Goal: Task Accomplishment & Management: Complete application form

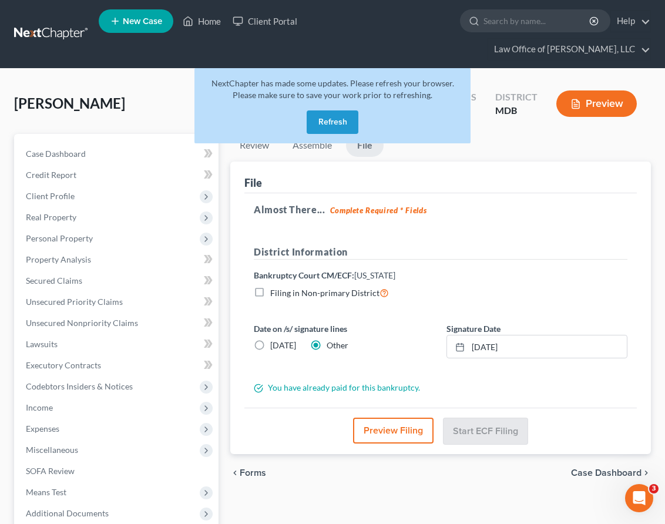
click at [335, 110] on button "Refresh" at bounding box center [332, 121] width 52 height 23
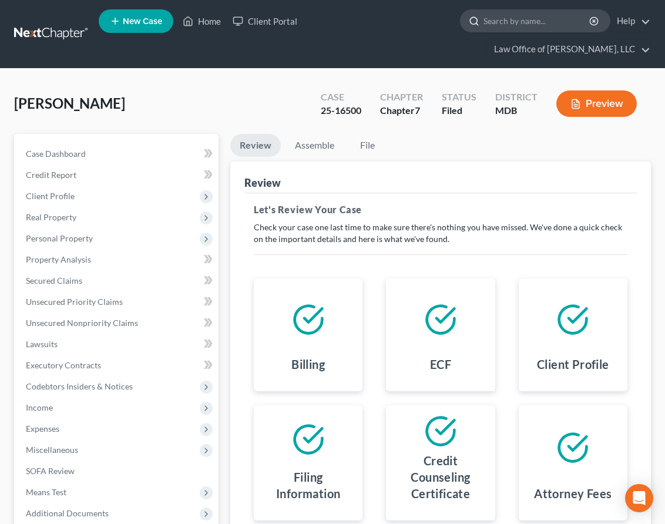
click at [483, 21] on input "search" at bounding box center [536, 21] width 107 height 22
type input "[PERSON_NAME]"
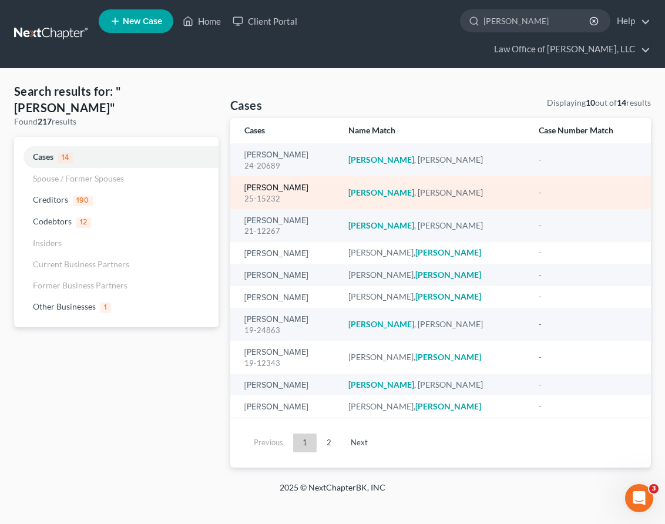
click at [260, 184] on link "[PERSON_NAME]" at bounding box center [276, 188] width 64 height 8
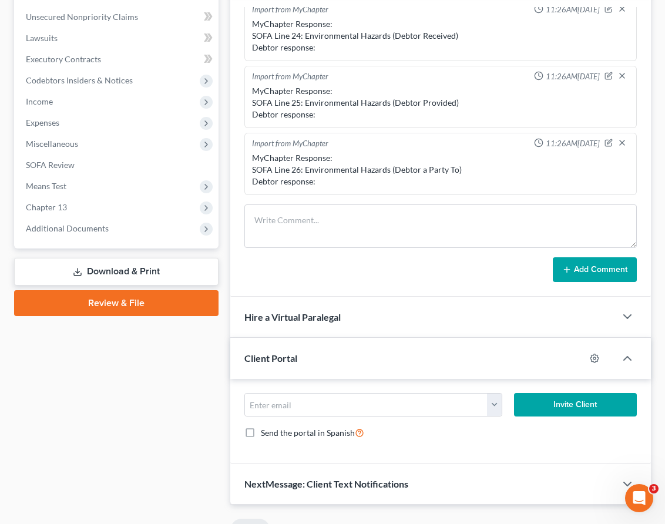
scroll to position [294, 0]
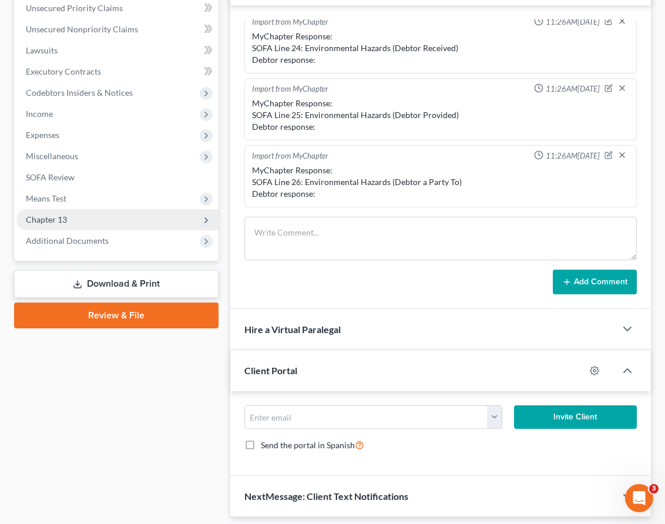
click at [45, 214] on span "Chapter 13" at bounding box center [46, 219] width 41 height 10
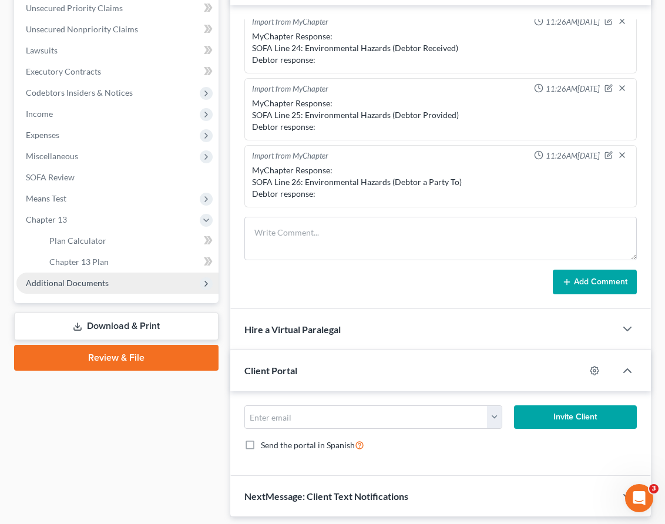
click at [63, 278] on span "Additional Documents" at bounding box center [67, 283] width 83 height 10
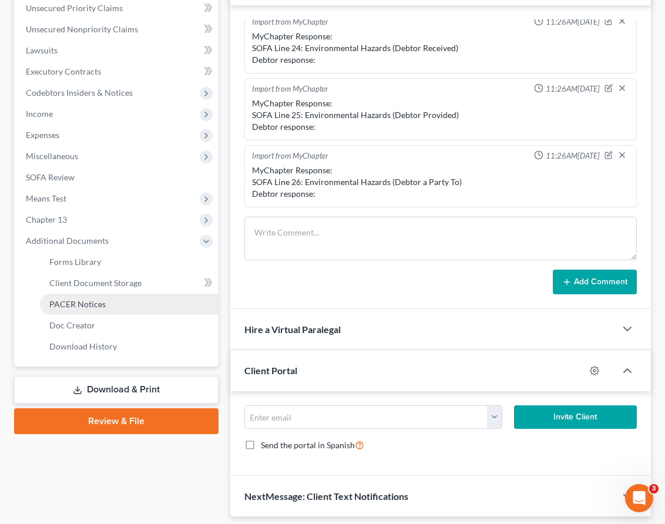
click at [63, 294] on link "PACER Notices" at bounding box center [129, 304] width 178 height 21
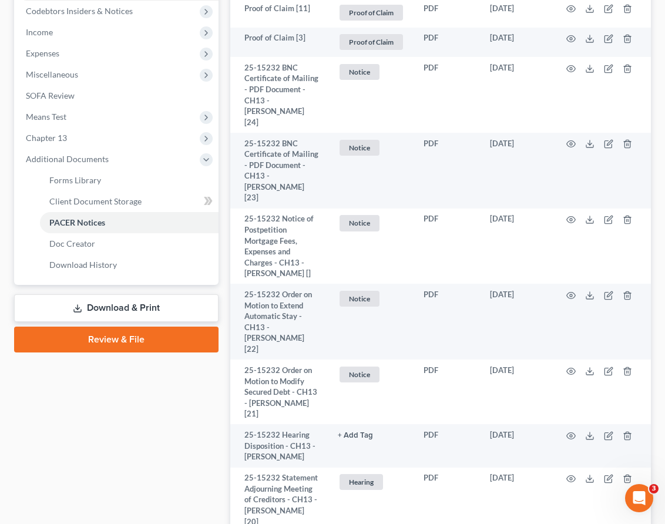
scroll to position [368, 0]
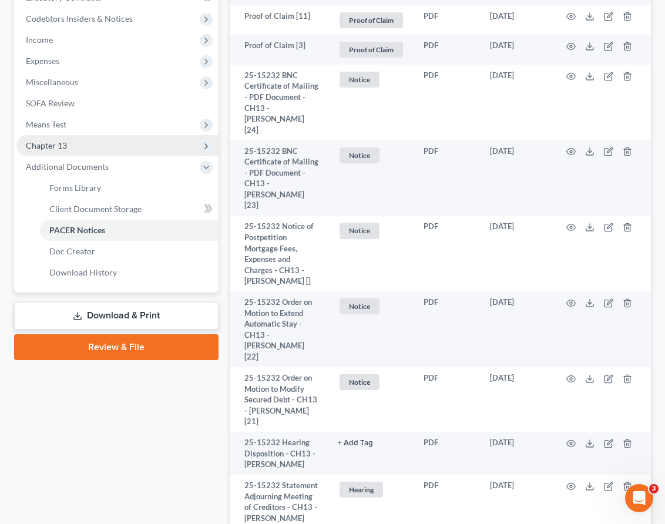
click at [74, 135] on span "Chapter 13" at bounding box center [117, 145] width 202 height 21
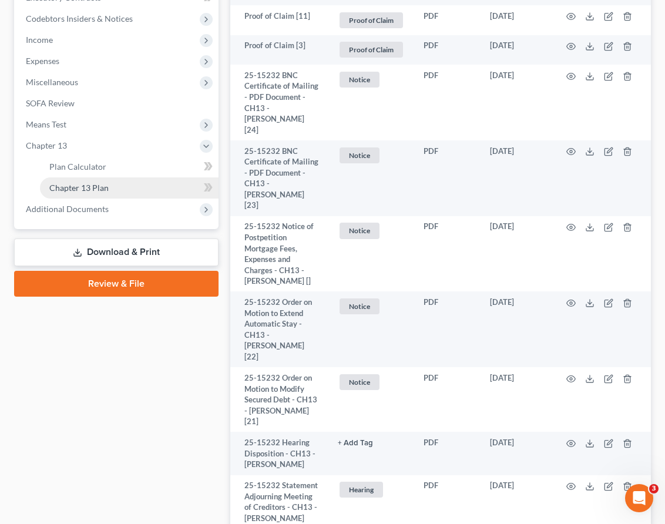
click at [79, 183] on span "Chapter 13 Plan" at bounding box center [78, 188] width 59 height 10
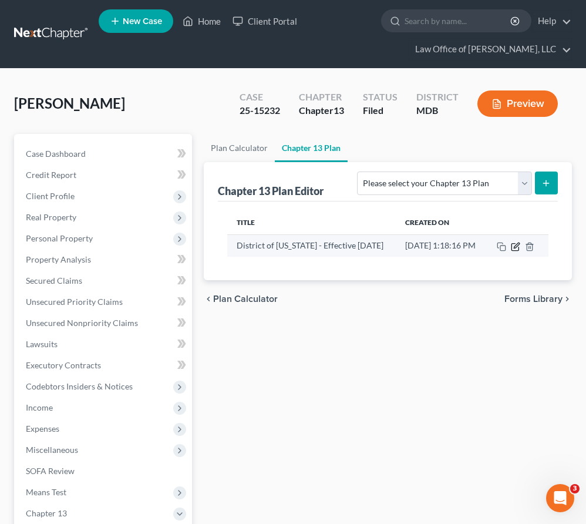
click at [520, 245] on icon "button" at bounding box center [515, 246] width 9 height 9
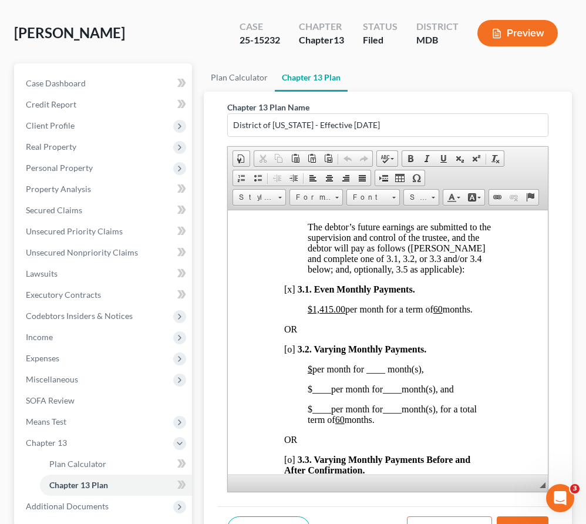
scroll to position [1121, 0]
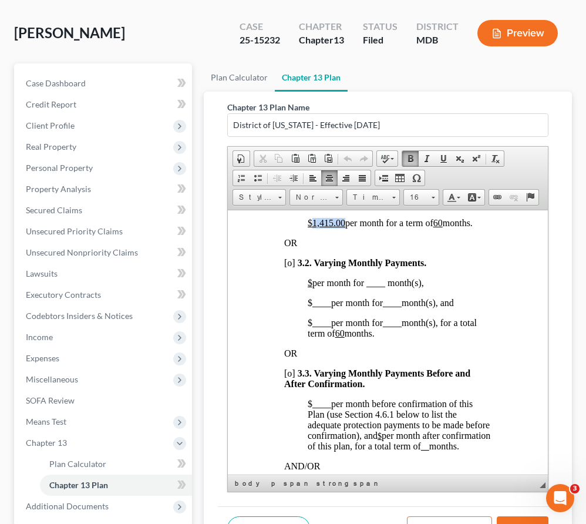
drag, startPoint x: 344, startPoint y: 298, endPoint x: 313, endPoint y: 302, distance: 31.4
click at [313, 227] on u "$1,415.00" at bounding box center [327, 222] width 38 height 10
click at [292, 207] on span "[x]" at bounding box center [289, 202] width 11 height 10
click at [430, 227] on span "$ per month for a term of 60 months." at bounding box center [374, 222] width 132 height 10
click at [291, 267] on span "[o]" at bounding box center [289, 262] width 11 height 10
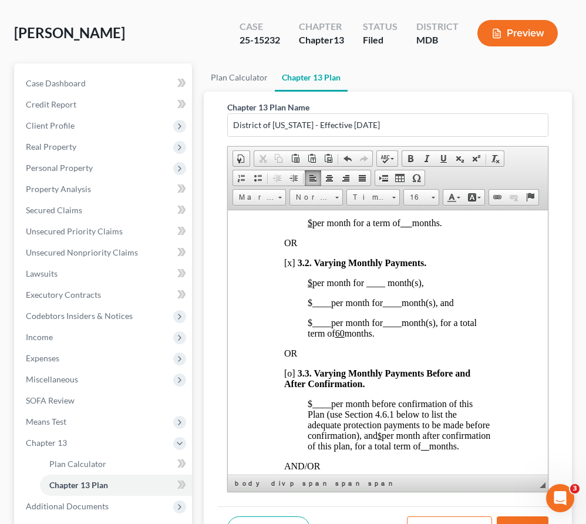
drag, startPoint x: 328, startPoint y: 360, endPoint x: 312, endPoint y: 360, distance: 16.4
click at [312, 287] on u "$" at bounding box center [310, 282] width 5 height 10
click at [413, 287] on span "$325.00 per month for ____ month(s)," at bounding box center [379, 282] width 142 height 10
click at [395, 287] on span "$325.00 per month for 3 month(s)," at bounding box center [371, 282] width 126 height 10
drag, startPoint x: 331, startPoint y: 382, endPoint x: 313, endPoint y: 380, distance: 17.7
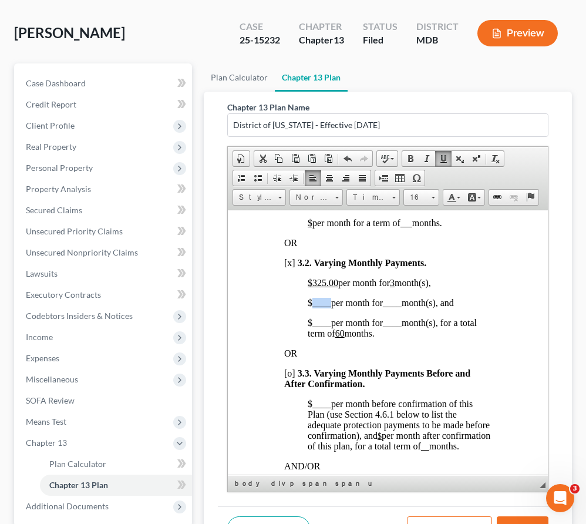
click at [313, 307] on span "$ ____ per month for ____ month(s), and" at bounding box center [381, 302] width 146 height 10
drag, startPoint x: 343, startPoint y: 380, endPoint x: 309, endPoint y: 379, distance: 34.1
click at [309, 307] on span "$ 2415.00 per month for ____ month(s), and" at bounding box center [387, 302] width 158 height 10
click at [419, 307] on span "$ 2415.00 per month for ____ month(s), and" at bounding box center [387, 302] width 158 height 10
drag, startPoint x: 407, startPoint y: 379, endPoint x: 400, endPoint y: 378, distance: 7.1
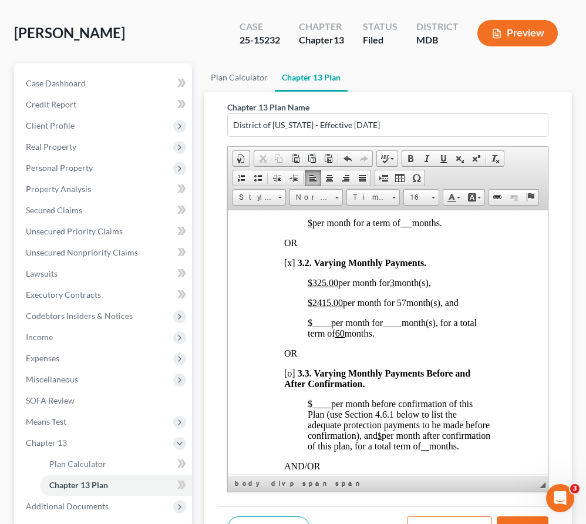
click at [400, 307] on span "$ 2415.00 per month for 57 month(s), and" at bounding box center [383, 302] width 151 height 10
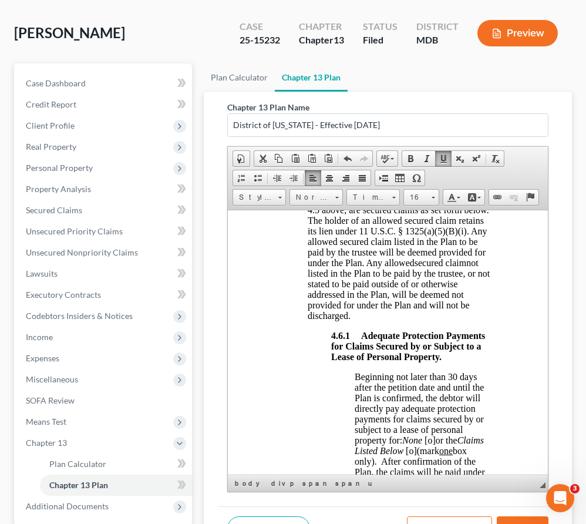
scroll to position [2452, 0]
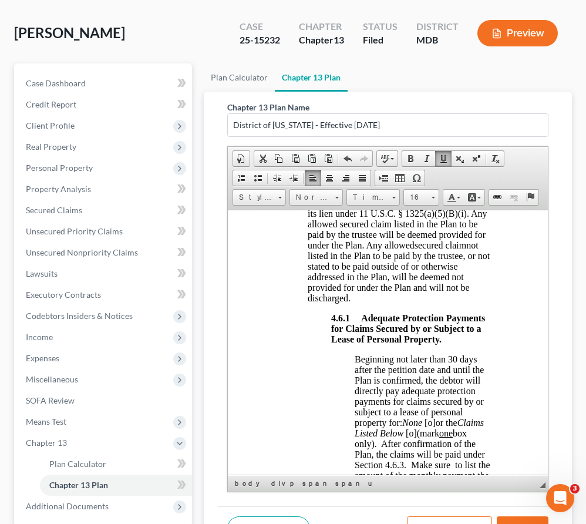
click at [514, 517] on button "Save" at bounding box center [523, 528] width 52 height 25
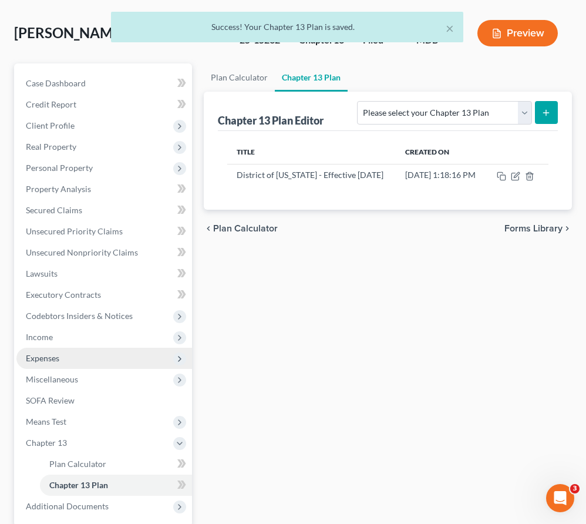
scroll to position [96, 0]
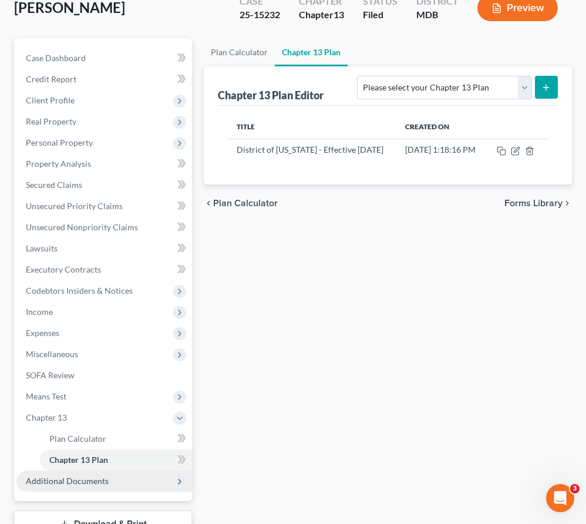
click at [77, 477] on span "Additional Documents" at bounding box center [67, 481] width 83 height 10
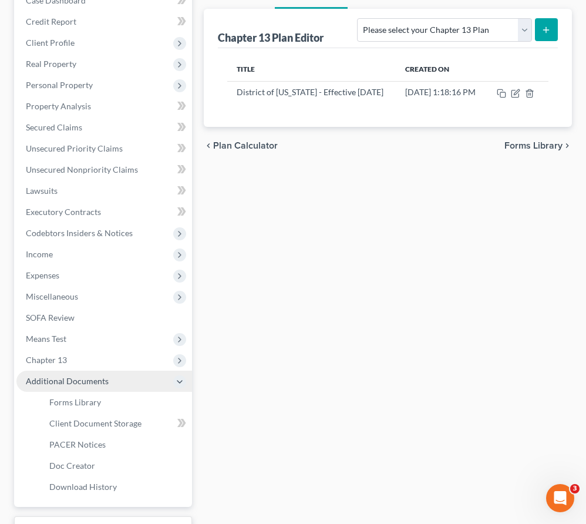
scroll to position [247, 0]
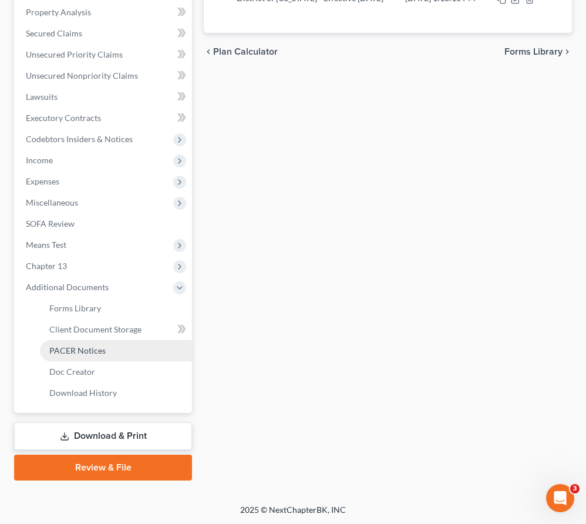
click at [73, 355] on link "PACER Notices" at bounding box center [116, 350] width 152 height 21
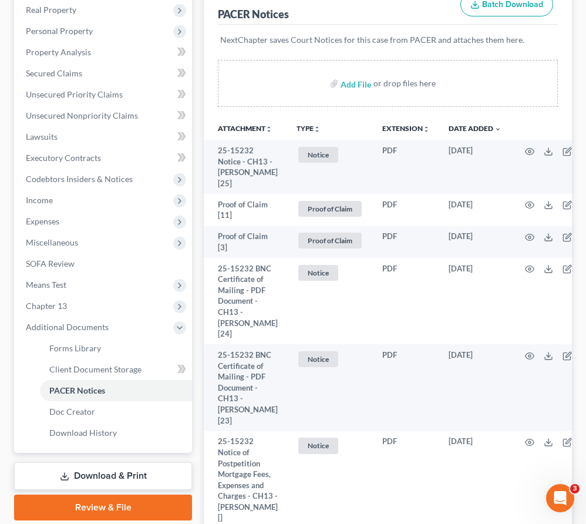
scroll to position [204, 0]
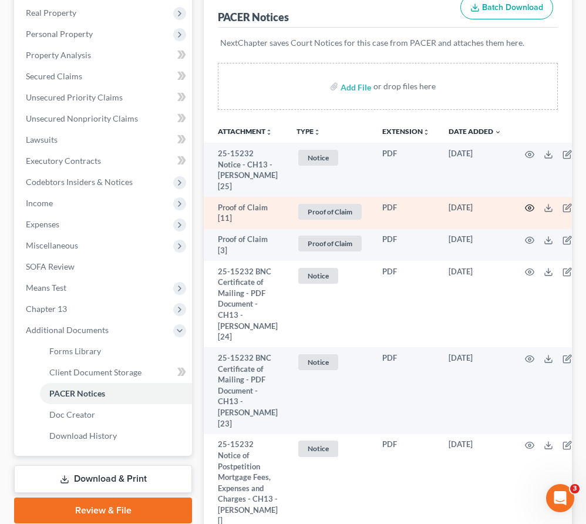
click at [525, 210] on icon "button" at bounding box center [529, 207] width 9 height 9
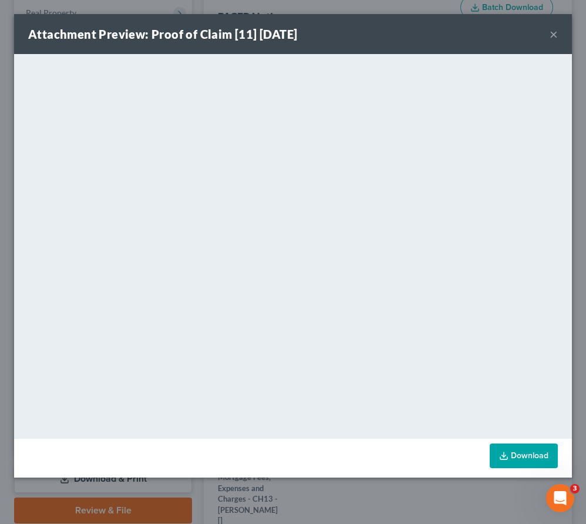
click at [552, 36] on button "×" at bounding box center [553, 34] width 8 height 14
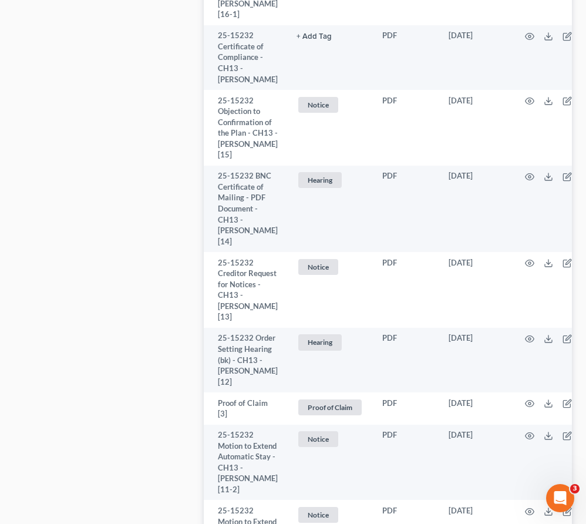
scroll to position [2143, 0]
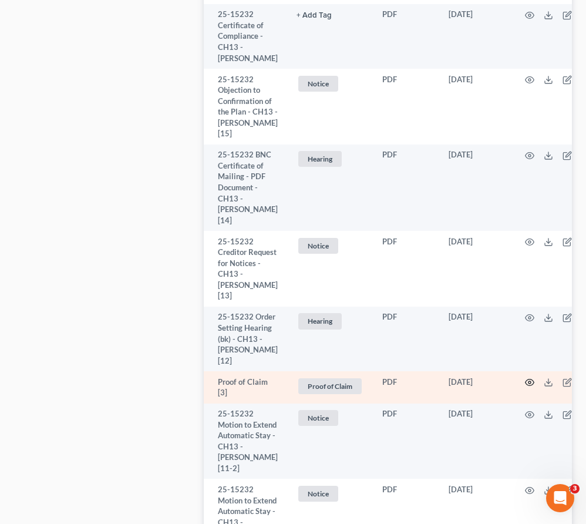
click at [525, 387] on icon "button" at bounding box center [529, 381] width 9 height 9
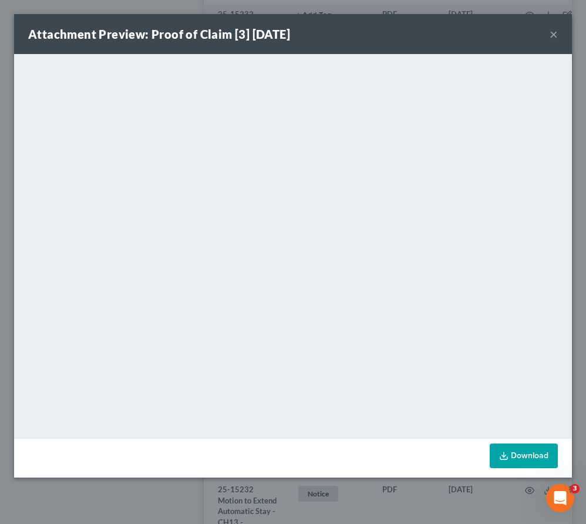
click at [550, 36] on button "×" at bounding box center [553, 34] width 8 height 14
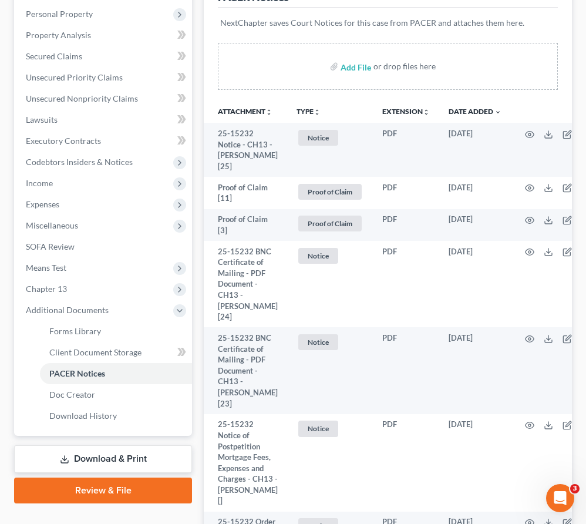
scroll to position [146, 0]
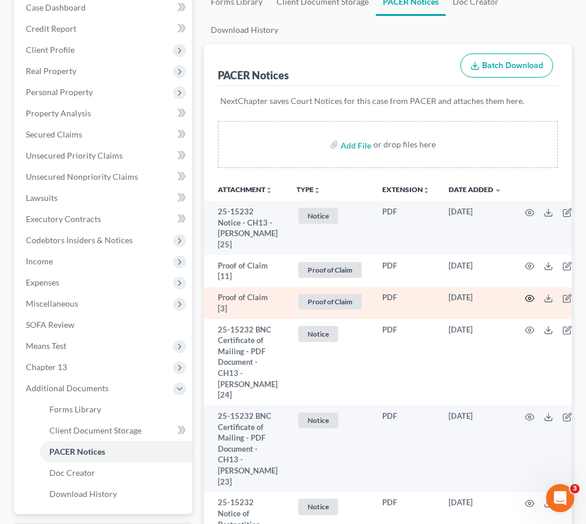
click at [525, 296] on icon "button" at bounding box center [529, 298] width 9 height 9
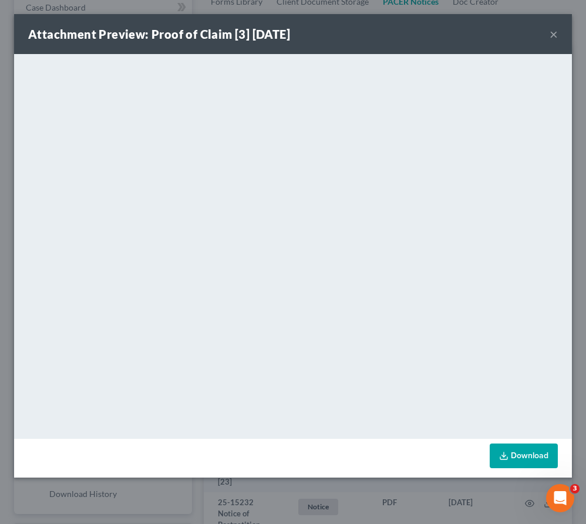
click at [553, 34] on button "×" at bounding box center [553, 34] width 8 height 14
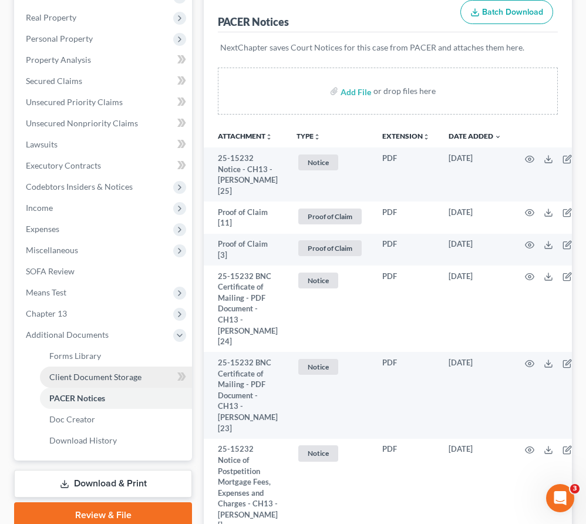
click at [60, 377] on span "Client Document Storage" at bounding box center [95, 377] width 92 height 10
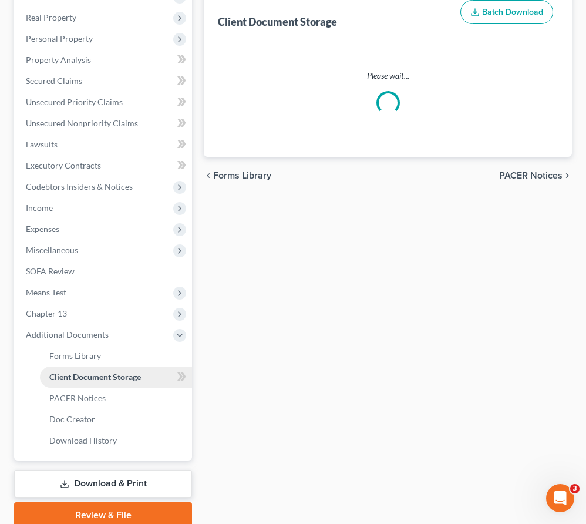
scroll to position [164, 0]
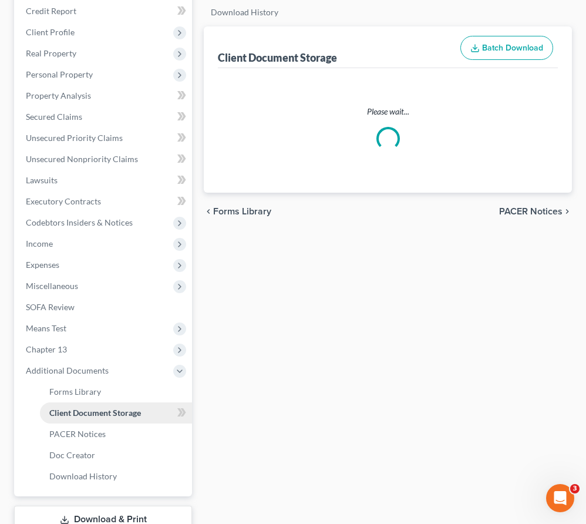
select select "14"
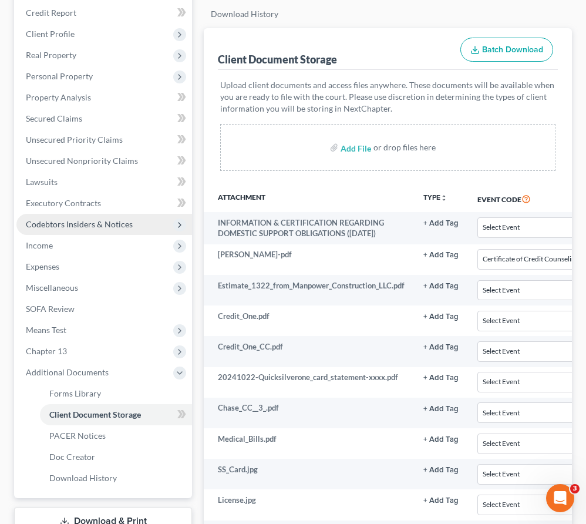
scroll to position [221, 0]
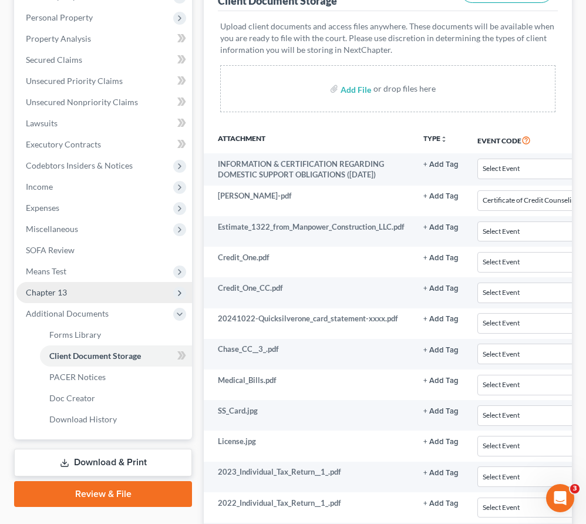
click at [53, 293] on span "Chapter 13" at bounding box center [46, 292] width 41 height 10
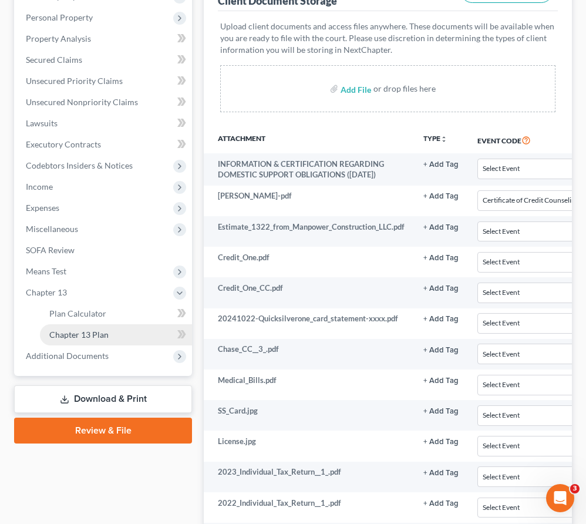
click at [62, 333] on span "Chapter 13 Plan" at bounding box center [78, 334] width 59 height 10
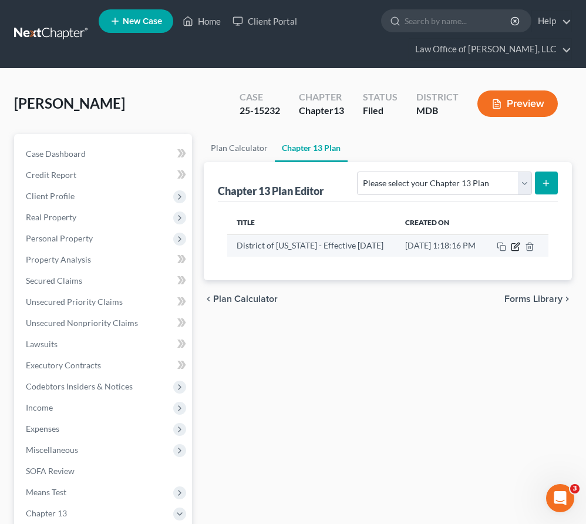
click at [519, 245] on icon "button" at bounding box center [516, 244] width 5 height 5
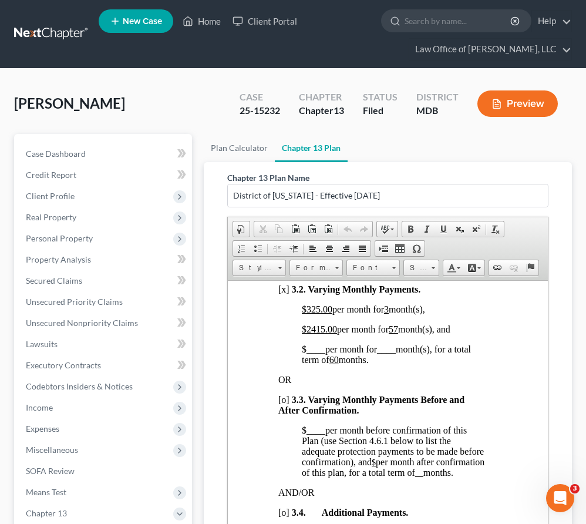
scroll to position [1235, 6]
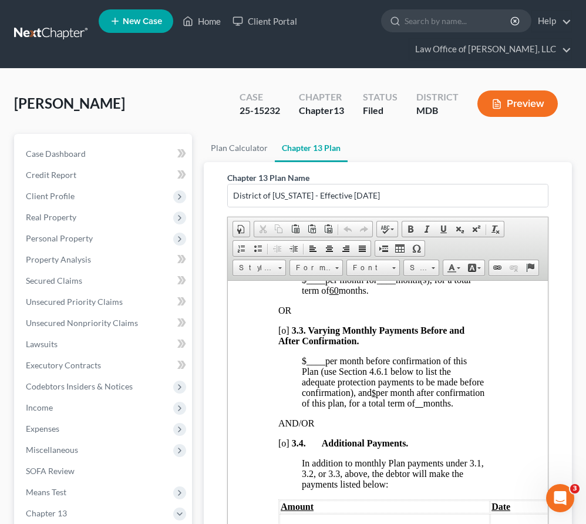
click at [311, 264] on span "2415.00" at bounding box center [321, 259] width 31 height 10
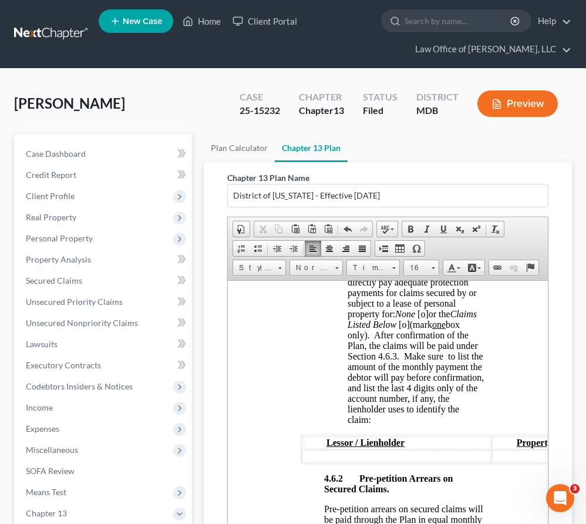
scroll to position [2679, 7]
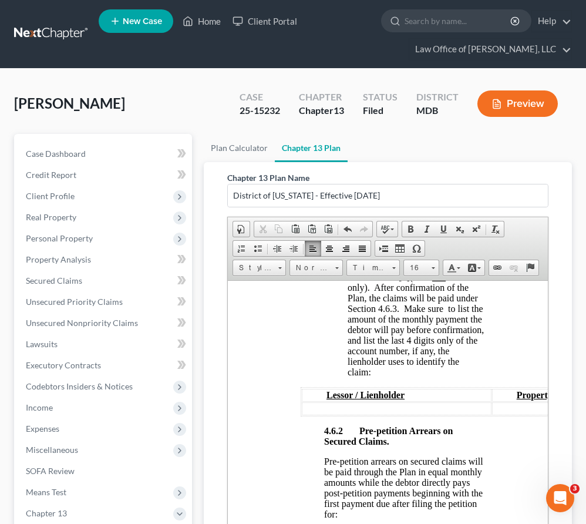
click at [426, 271] on span "[o]" at bounding box center [422, 266] width 11 height 10
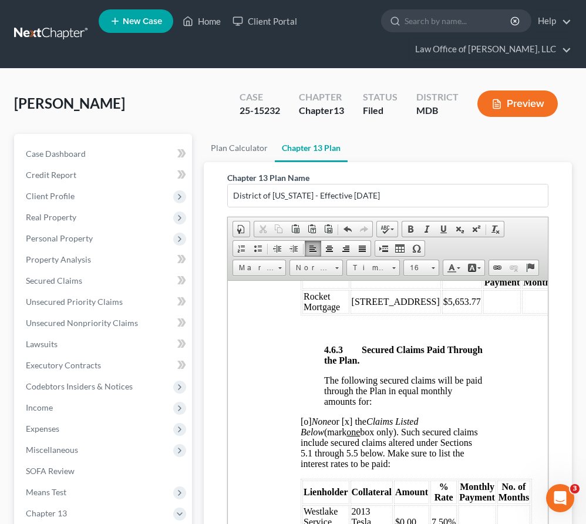
scroll to position [3043, 7]
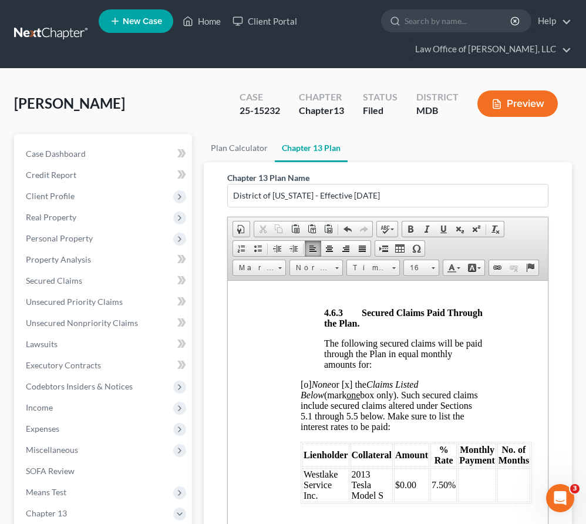
drag, startPoint x: 431, startPoint y: 365, endPoint x: 401, endPoint y: 363, distance: 30.0
click at [443, 269] on span "$5,653.77" at bounding box center [462, 264] width 38 height 10
drag, startPoint x: 342, startPoint y: 373, endPoint x: 302, endPoint y: 363, distance: 41.0
click at [302, 276] on td "Rocket Mortgage" at bounding box center [325, 263] width 47 height 23
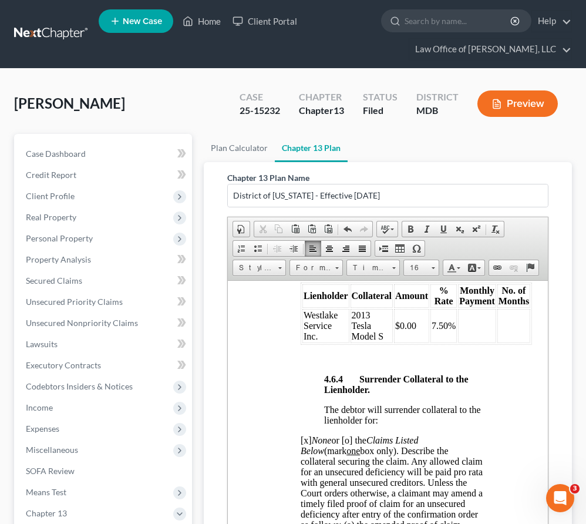
scroll to position [3218, 7]
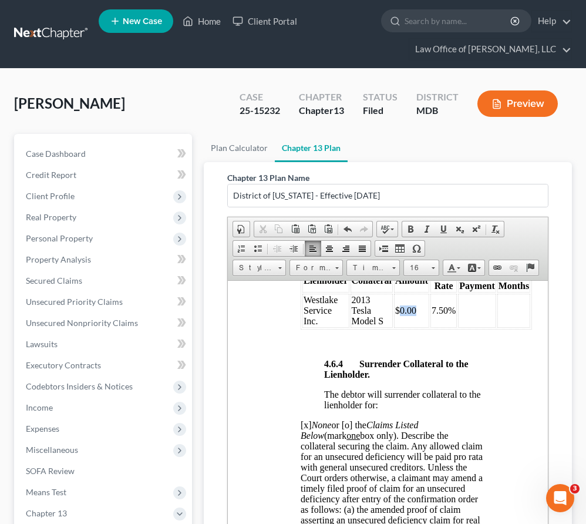
drag, startPoint x: 416, startPoint y: 422, endPoint x: 402, endPoint y: 422, distance: 13.5
click at [402, 315] on span "$0.00" at bounding box center [405, 310] width 21 height 10
click at [437, 315] on span "7.50%" at bounding box center [443, 310] width 24 height 10
click at [404, 315] on span "$0.00" at bounding box center [405, 310] width 21 height 10
drag, startPoint x: 417, startPoint y: 420, endPoint x: 400, endPoint y: 420, distance: 16.4
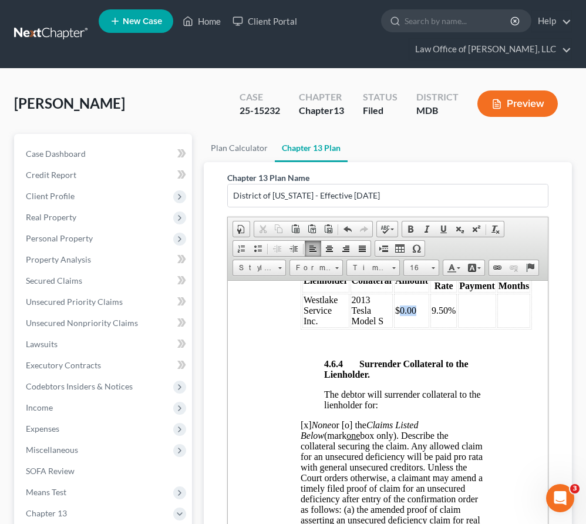
click at [400, 327] on td "$0.00" at bounding box center [411, 310] width 35 height 34
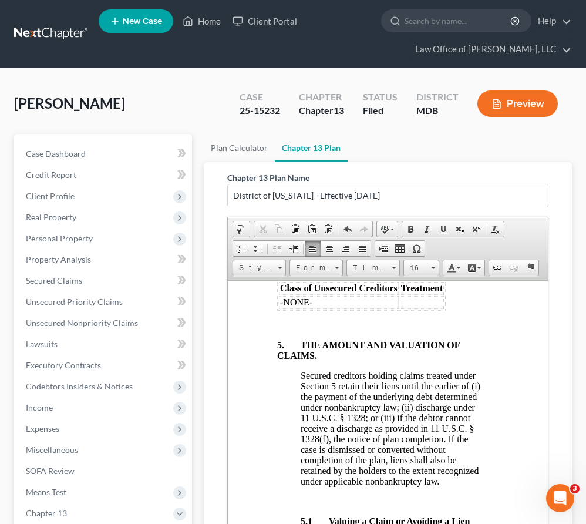
scroll to position [4238, 7]
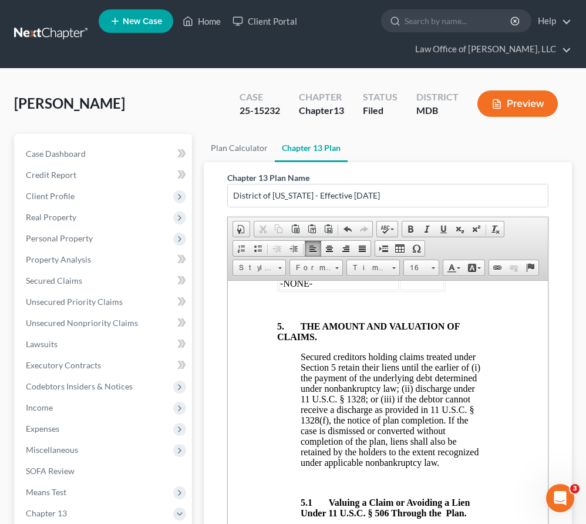
click at [284, 201] on p "[x] Pro Rata [o] 100% [o] 100% Plus ___% Interest." at bounding box center [380, 195] width 207 height 11
click at [332, 201] on p "[o ] Pro Rata [o] 100% [o] 100% Plus ___% Interest." at bounding box center [380, 195] width 207 height 11
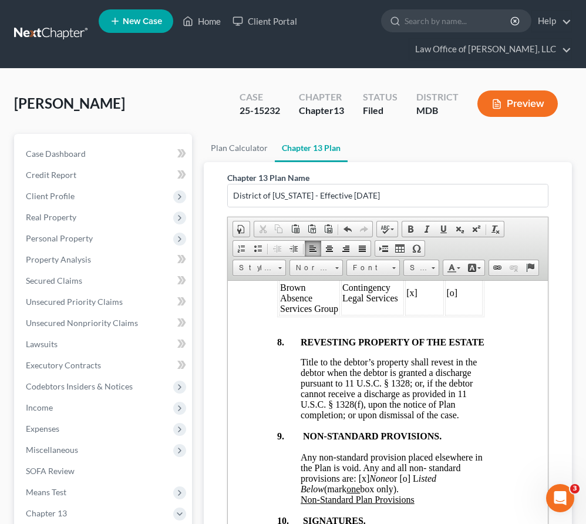
scroll to position [6344, 7]
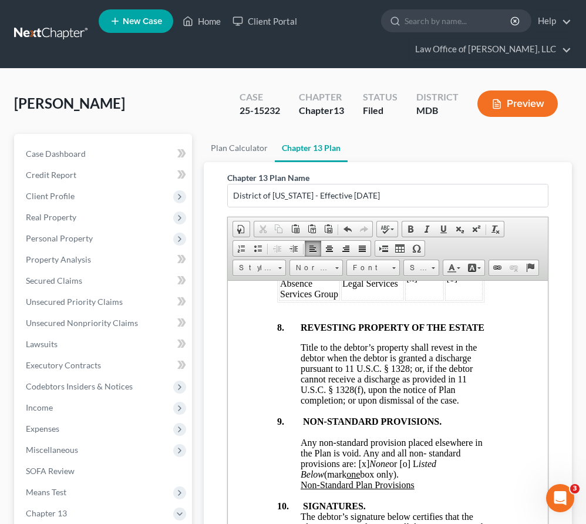
click at [413, 282] on span "[x]" at bounding box center [411, 277] width 11 height 10
click at [455, 282] on span "[o]" at bounding box center [451, 277] width 11 height 10
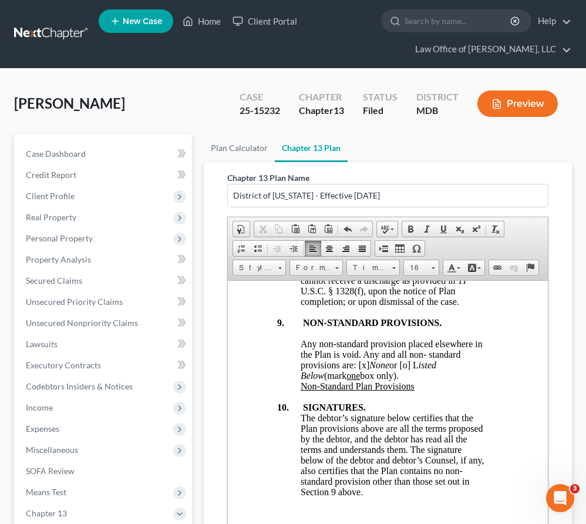
scroll to position [6441, 7]
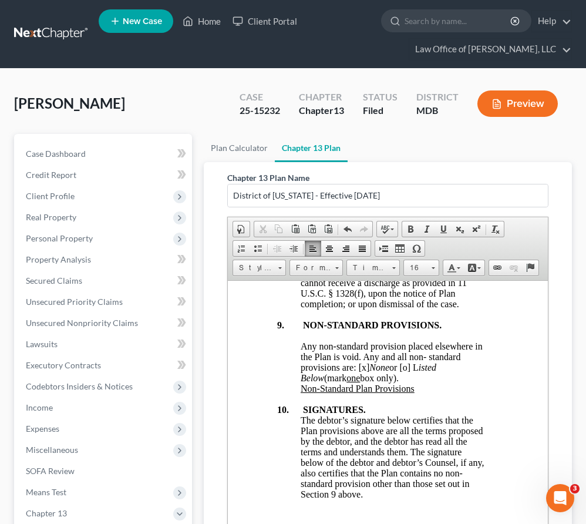
click at [412, 186] on span "[o]" at bounding box center [411, 181] width 11 height 10
click at [454, 186] on span "[x]" at bounding box center [451, 181] width 11 height 10
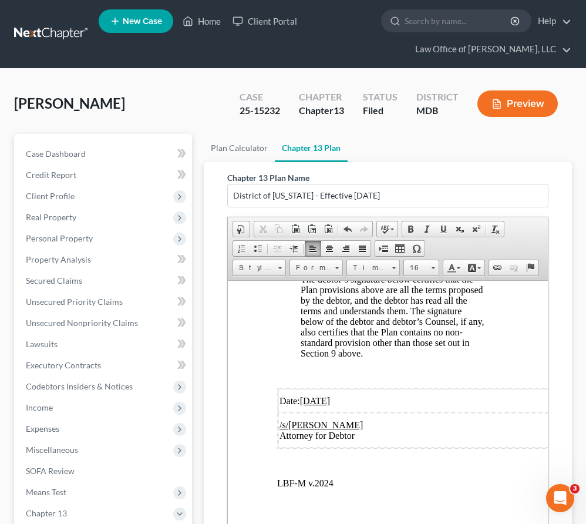
scroll to position [6782, 7]
click at [310, 399] on u "[DATE]" at bounding box center [315, 400] width 31 height 10
click at [322, 399] on u "[DATE]" at bounding box center [315, 400] width 31 height 10
click at [311, 399] on u "[DATE]" at bounding box center [315, 400] width 31 height 10
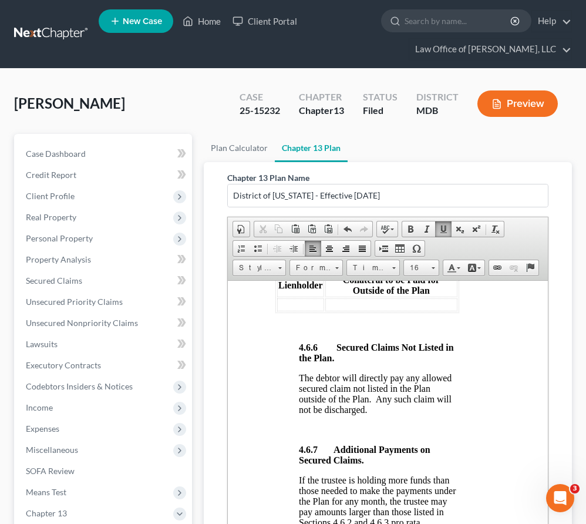
scroll to position [184, 0]
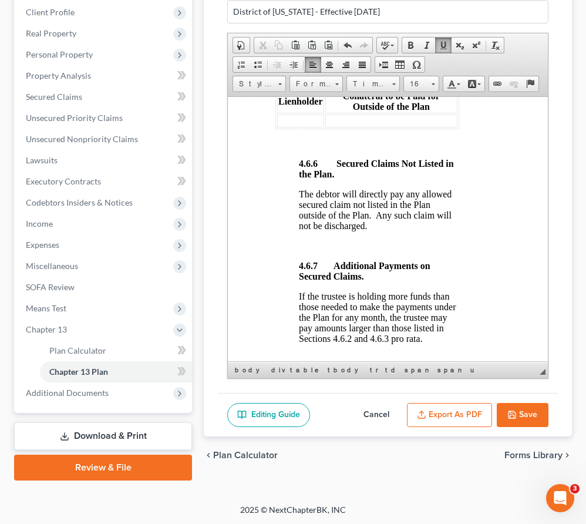
drag, startPoint x: 529, startPoint y: 412, endPoint x: 457, endPoint y: 410, distance: 72.2
click at [457, 410] on div "Editing Guide Cancel Export as PDF Save" at bounding box center [388, 415] width 340 height 44
click at [457, 410] on button "Export as PDF" at bounding box center [449, 415] width 85 height 25
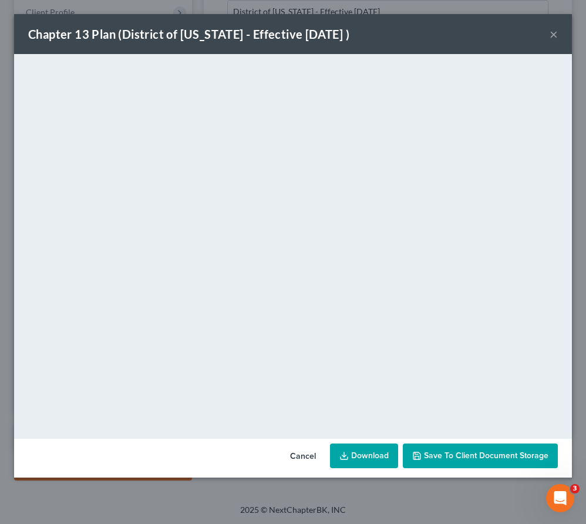
click at [552, 33] on button "×" at bounding box center [553, 34] width 8 height 14
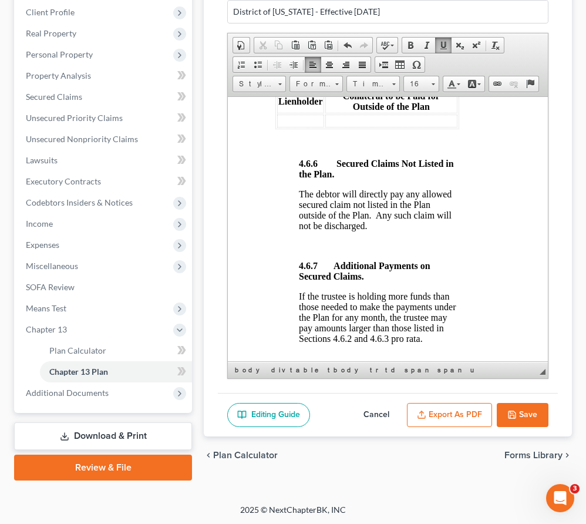
click at [505, 415] on button "Save" at bounding box center [523, 415] width 52 height 25
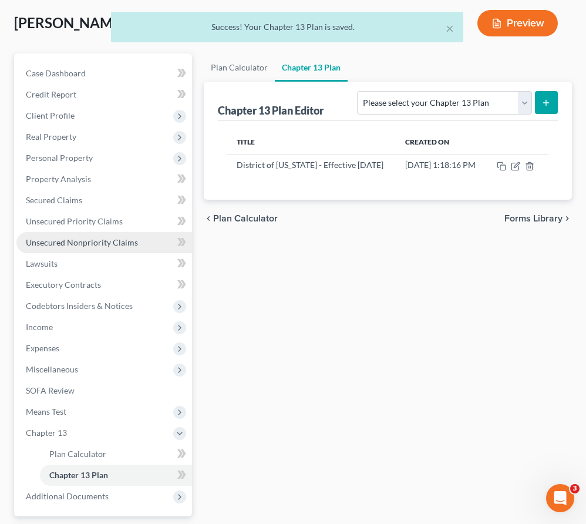
scroll to position [78, 0]
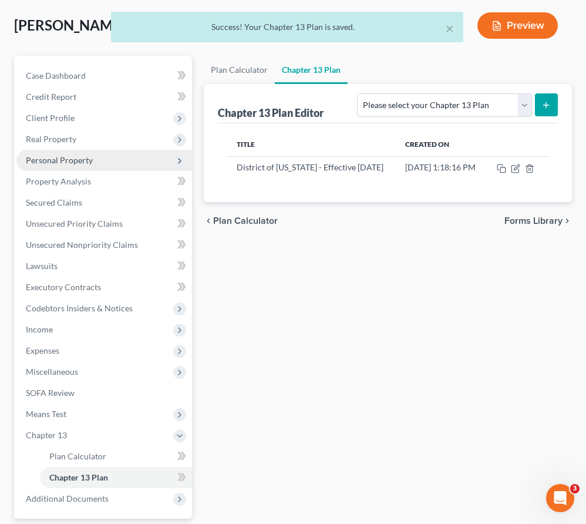
click at [77, 159] on span "Personal Property" at bounding box center [59, 160] width 67 height 10
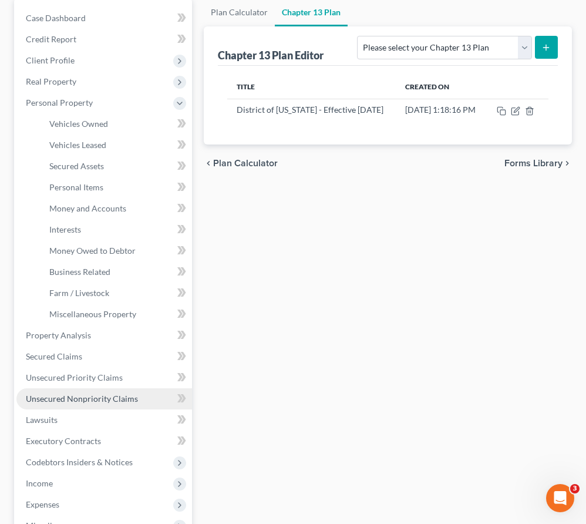
scroll to position [79, 0]
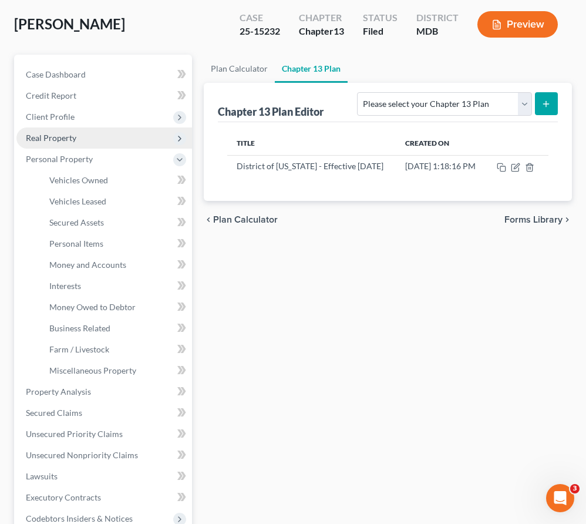
click at [58, 137] on span "Real Property" at bounding box center [51, 138] width 50 height 10
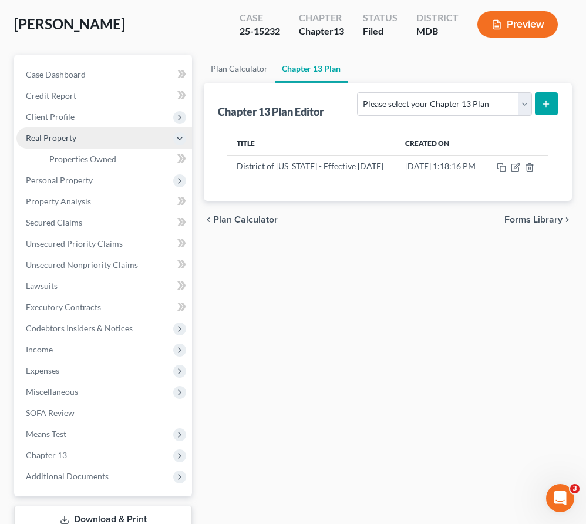
click at [58, 137] on span "Real Property" at bounding box center [51, 138] width 50 height 10
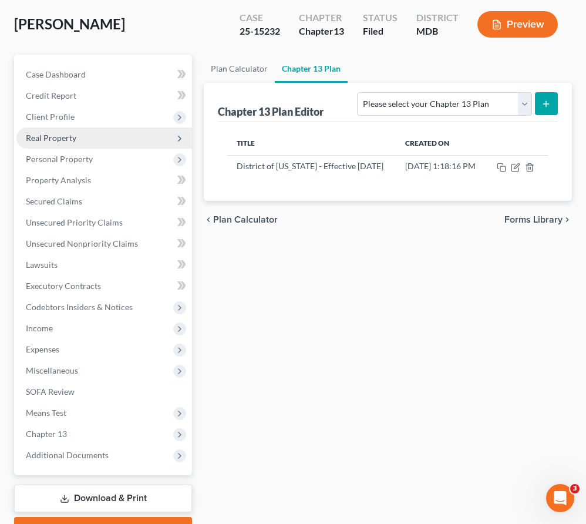
click at [58, 138] on span "Real Property" at bounding box center [51, 138] width 50 height 10
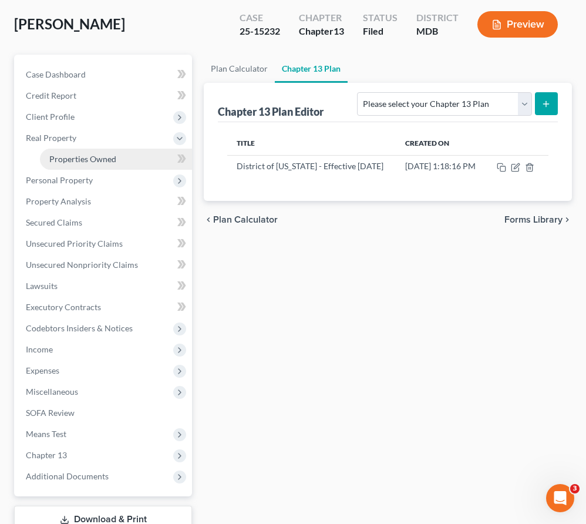
click at [66, 157] on span "Properties Owned" at bounding box center [82, 159] width 67 height 10
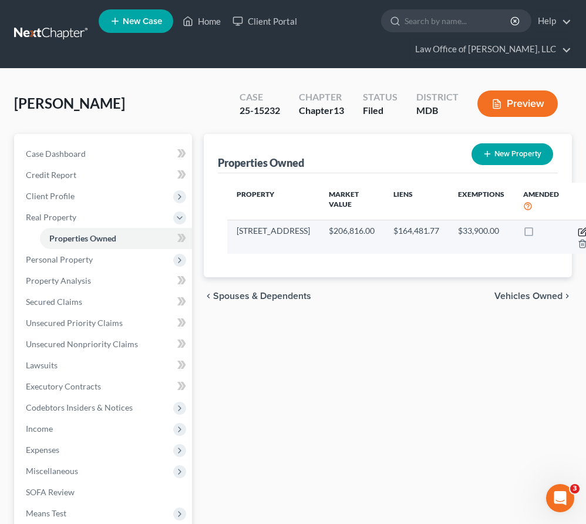
click at [578, 231] on icon "button" at bounding box center [582, 231] width 9 height 9
select select "21"
select select "0"
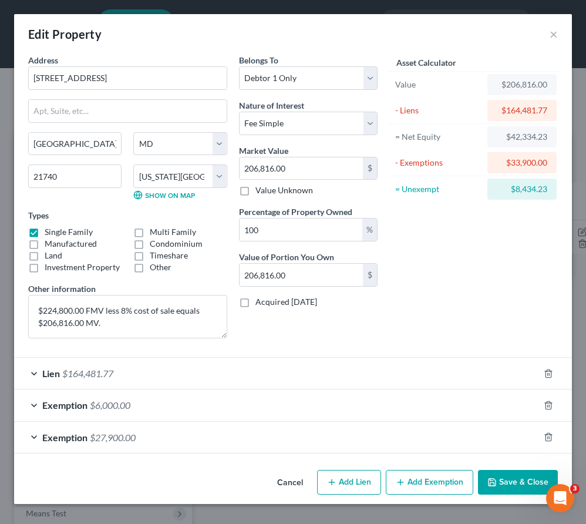
click at [501, 477] on button "Save & Close" at bounding box center [518, 482] width 80 height 25
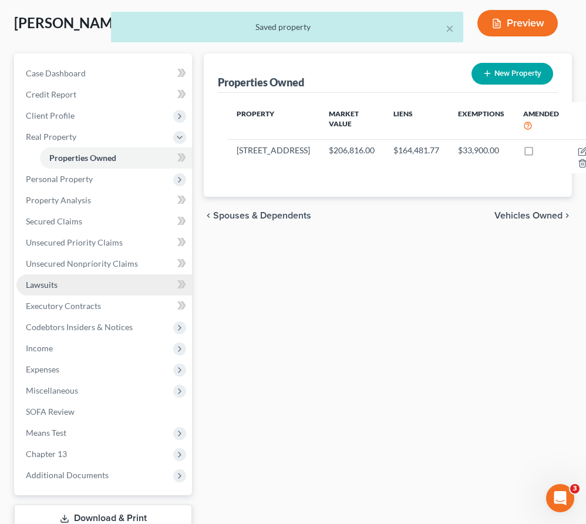
scroll to position [86, 0]
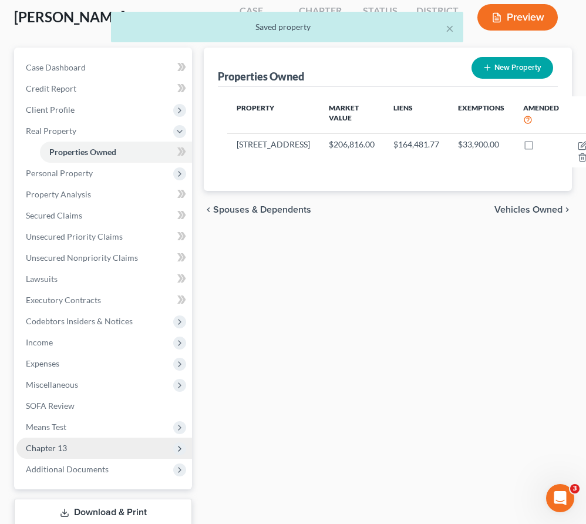
click at [73, 443] on span "Chapter 13" at bounding box center [104, 447] width 176 height 21
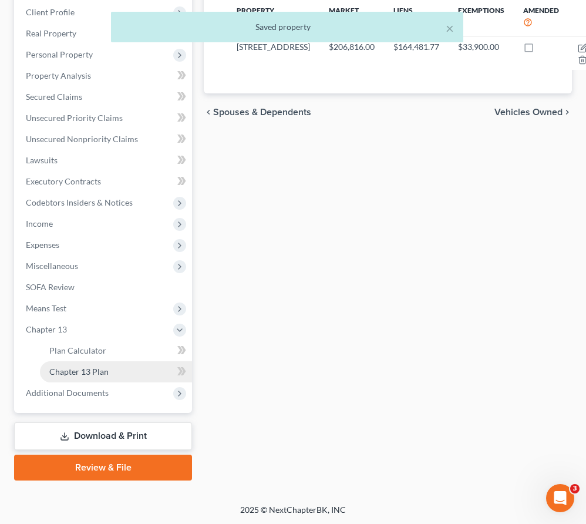
click at [60, 371] on span "Chapter 13 Plan" at bounding box center [78, 371] width 59 height 10
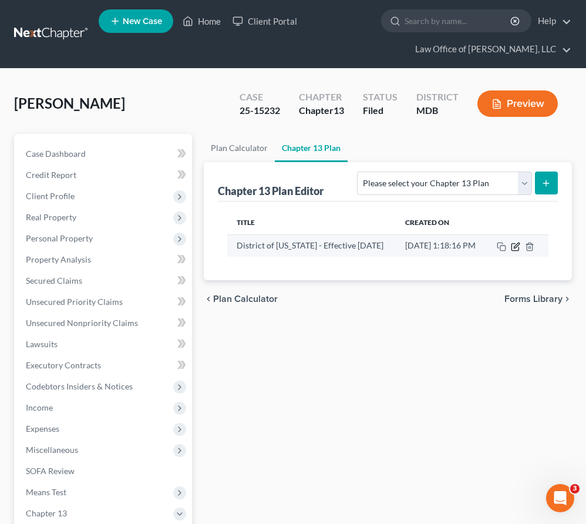
click at [519, 247] on icon "button" at bounding box center [516, 244] width 5 height 5
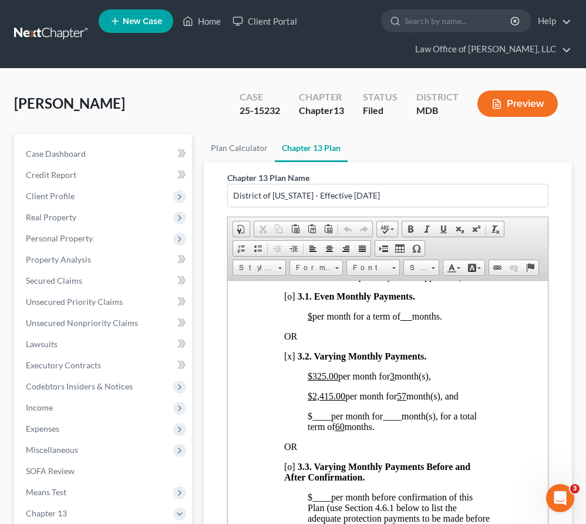
scroll to position [1224, 0]
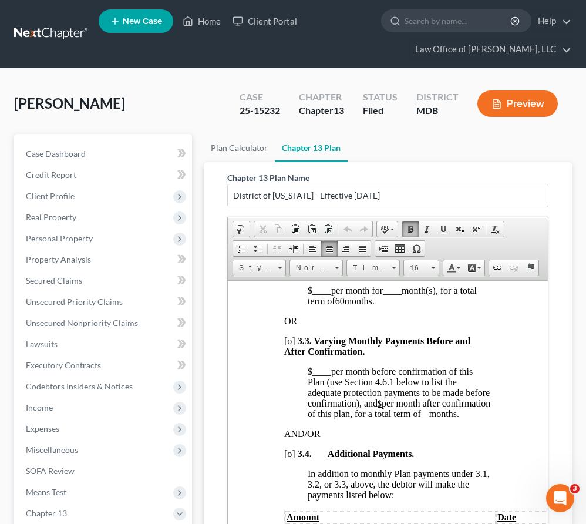
click at [334, 275] on span "2,415.00" at bounding box center [328, 270] width 33 height 10
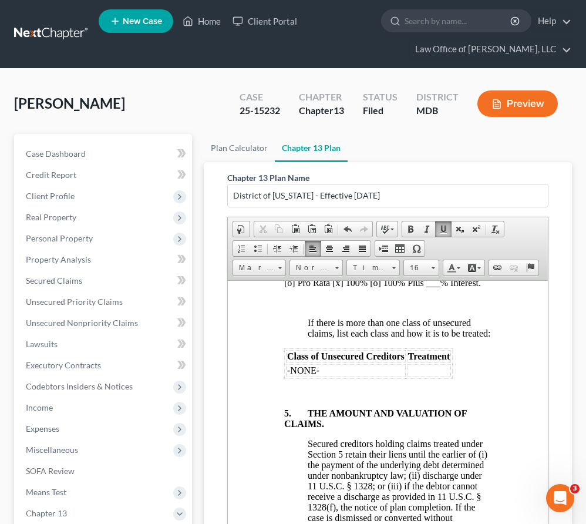
scroll to position [4179, 0]
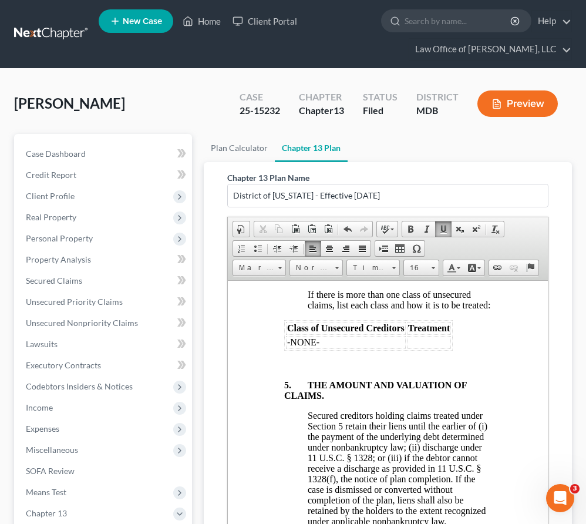
click at [339, 259] on p "[o] Pro Rata [x] 100% [o] 100% Plus ___% Interest." at bounding box center [387, 254] width 207 height 11
click at [292, 259] on p "[o] Pro Rata [o ] 100% [o] 100% Plus ___% Interest." at bounding box center [387, 254] width 207 height 11
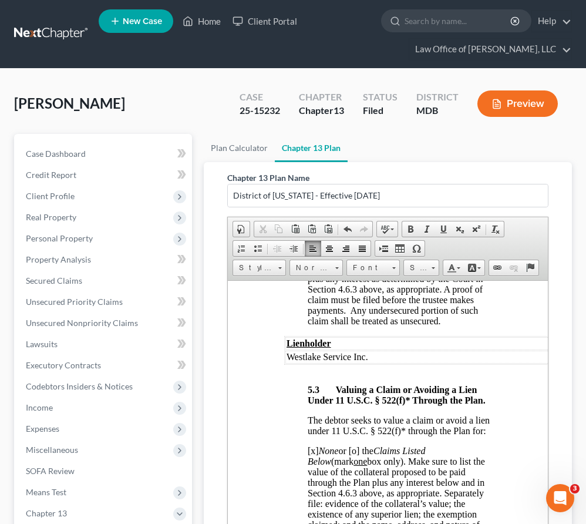
scroll to position [4952, 0]
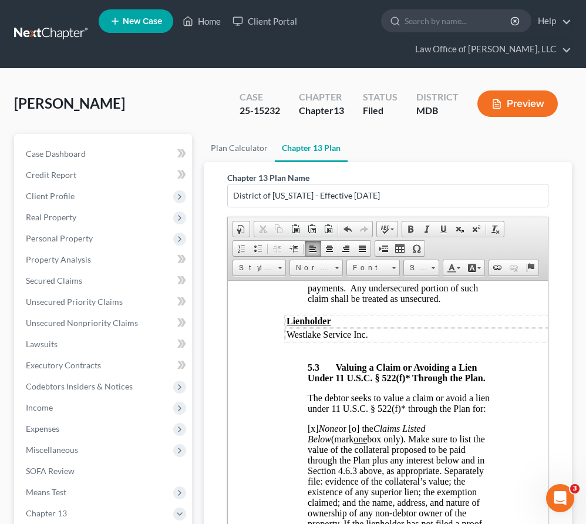
click at [319, 208] on span "[o]" at bounding box center [313, 203] width 11 height 10
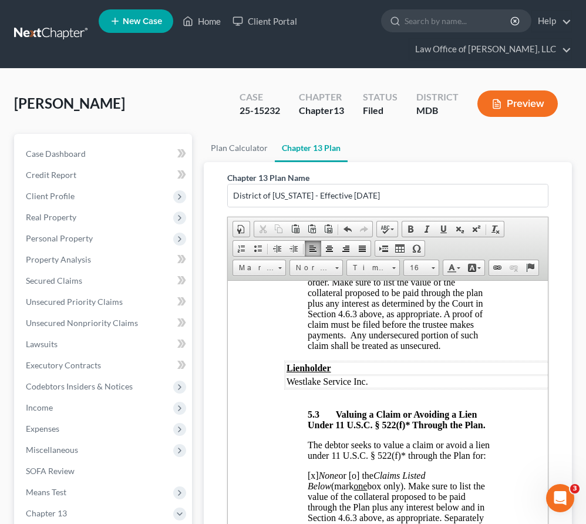
scroll to position [4869, 0]
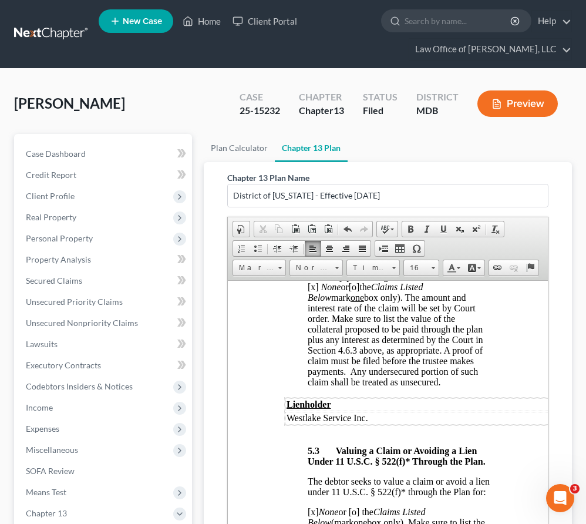
click at [319, 291] on span "[x ]" at bounding box center [313, 286] width 11 height 10
click at [360, 291] on span "[o]" at bounding box center [354, 286] width 11 height 10
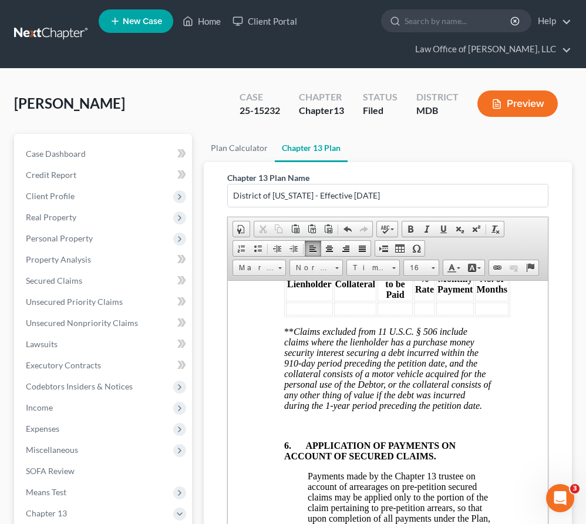
scroll to position [184, 0]
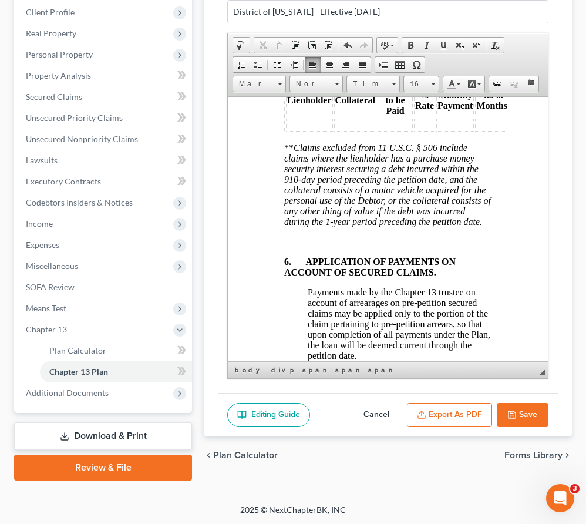
click at [434, 413] on button "Export as PDF" at bounding box center [449, 415] width 85 height 25
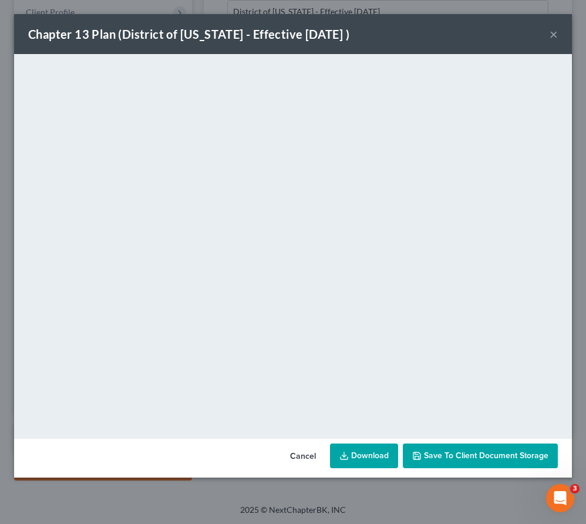
click at [552, 35] on button "×" at bounding box center [553, 34] width 8 height 14
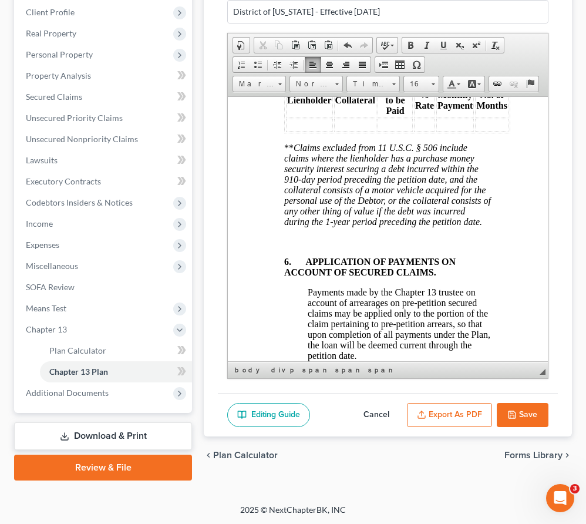
click at [514, 412] on icon "button" at bounding box center [511, 414] width 9 height 9
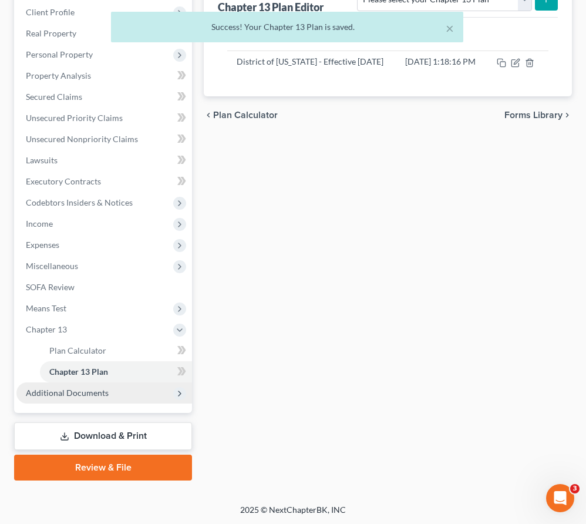
click at [69, 389] on span "Additional Documents" at bounding box center [67, 392] width 83 height 10
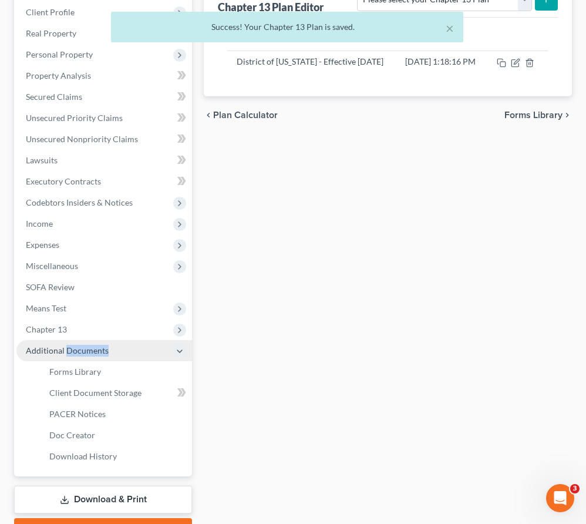
click at [69, 355] on span "Additional Documents" at bounding box center [67, 350] width 83 height 10
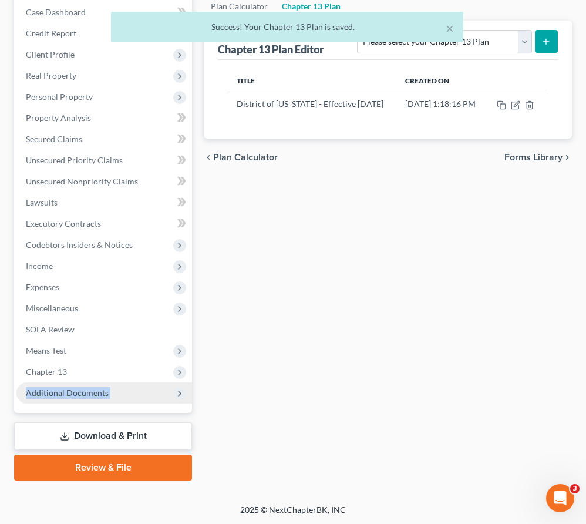
click at [69, 389] on span "Additional Documents" at bounding box center [67, 392] width 83 height 10
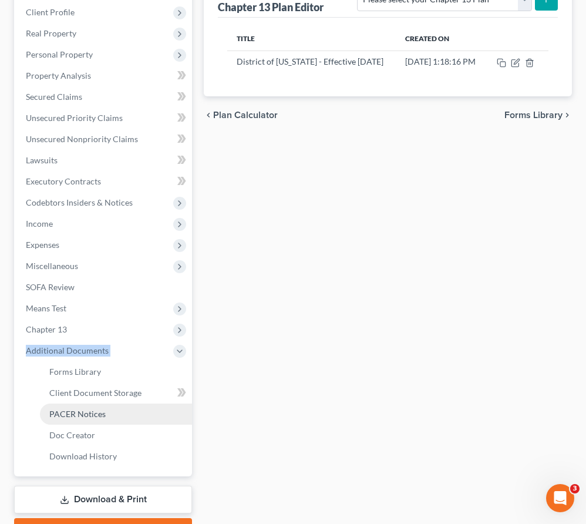
click at [70, 412] on span "PACER Notices" at bounding box center [77, 414] width 56 height 10
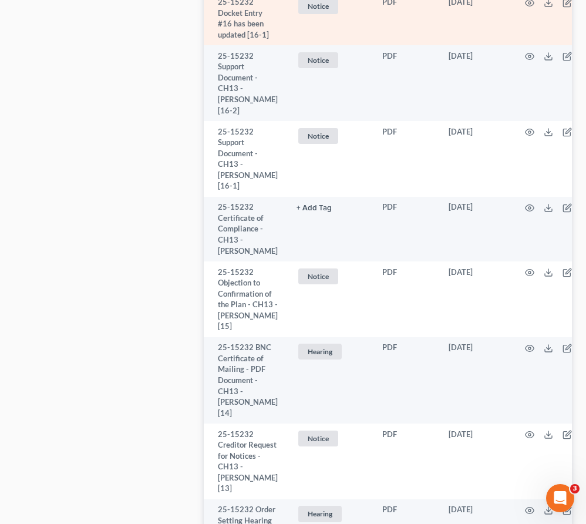
scroll to position [1951, 0]
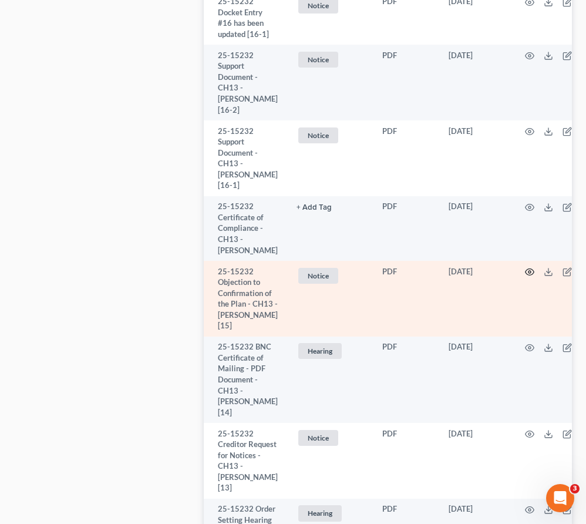
click at [526, 275] on icon "button" at bounding box center [529, 272] width 9 height 6
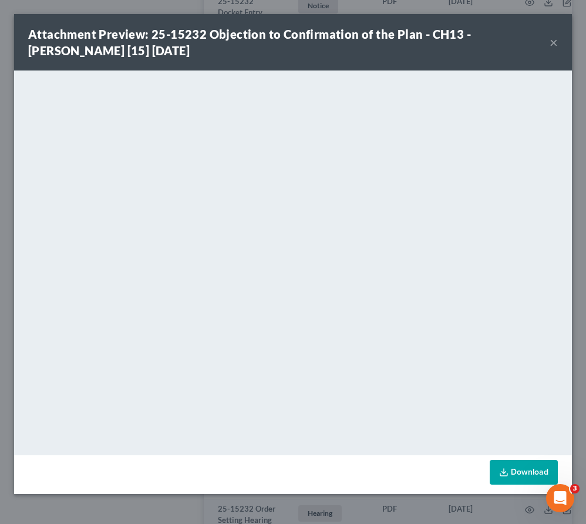
click at [554, 43] on button "×" at bounding box center [553, 42] width 8 height 14
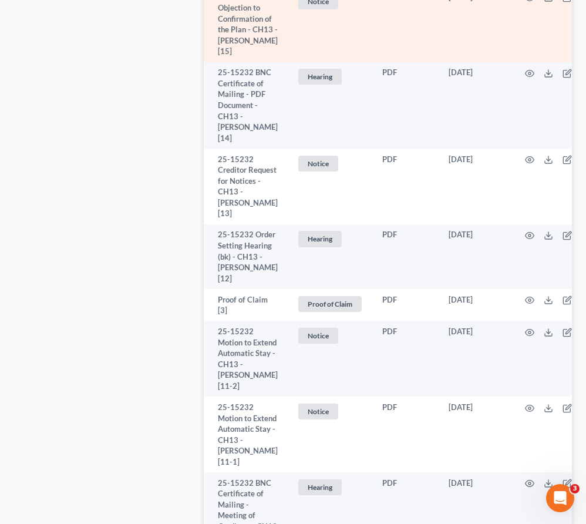
scroll to position [2226, 0]
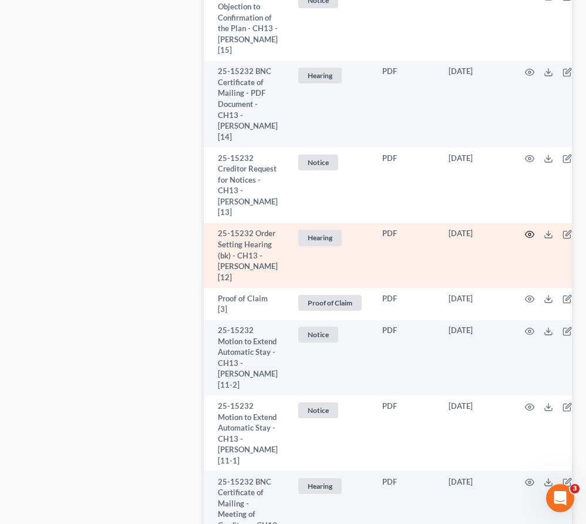
click at [528, 235] on circle "button" at bounding box center [529, 234] width 2 height 2
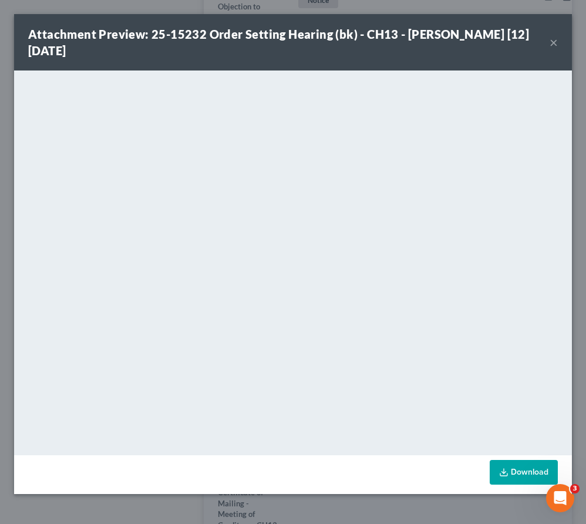
click at [551, 49] on button "×" at bounding box center [553, 42] width 8 height 14
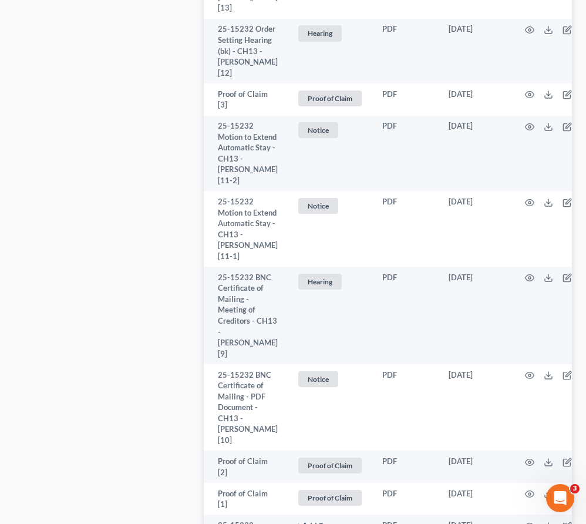
scroll to position [2431, 0]
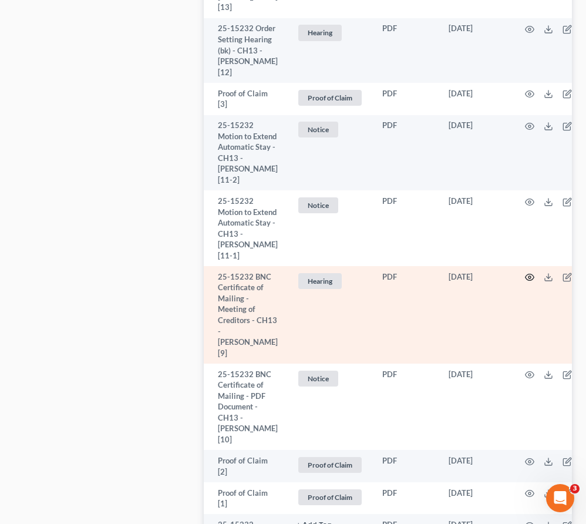
click at [528, 282] on icon "button" at bounding box center [529, 276] width 9 height 9
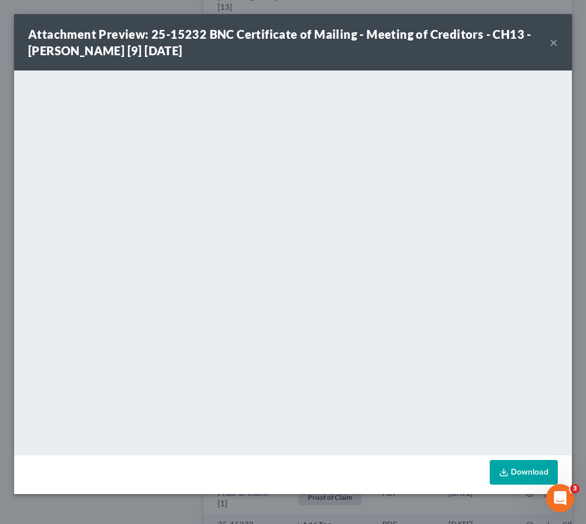
click at [551, 41] on button "×" at bounding box center [553, 42] width 8 height 14
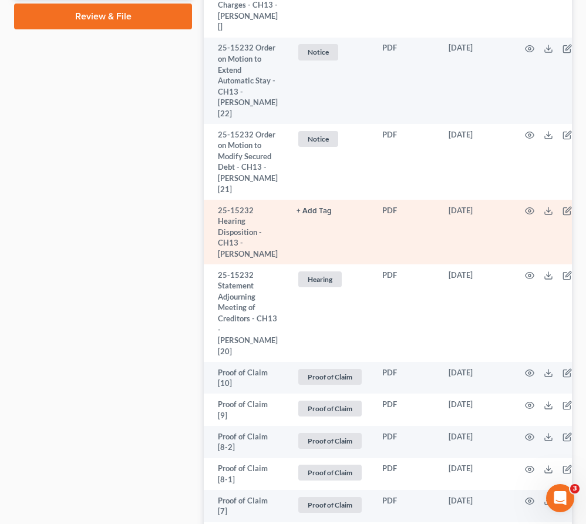
scroll to position [0, 34]
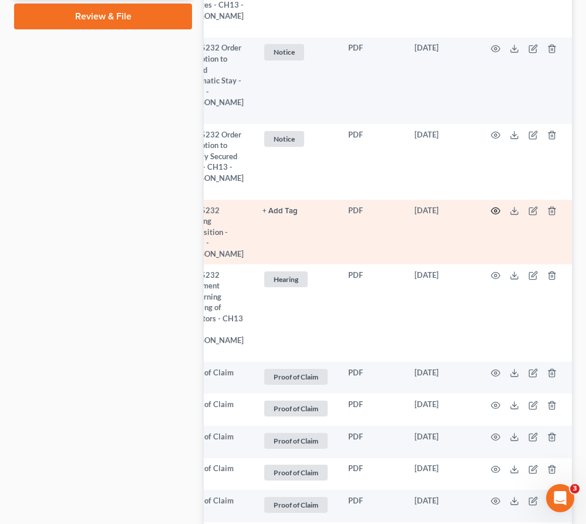
click at [491, 211] on icon "button" at bounding box center [495, 210] width 9 height 9
